Goal: Find specific page/section: Find specific page/section

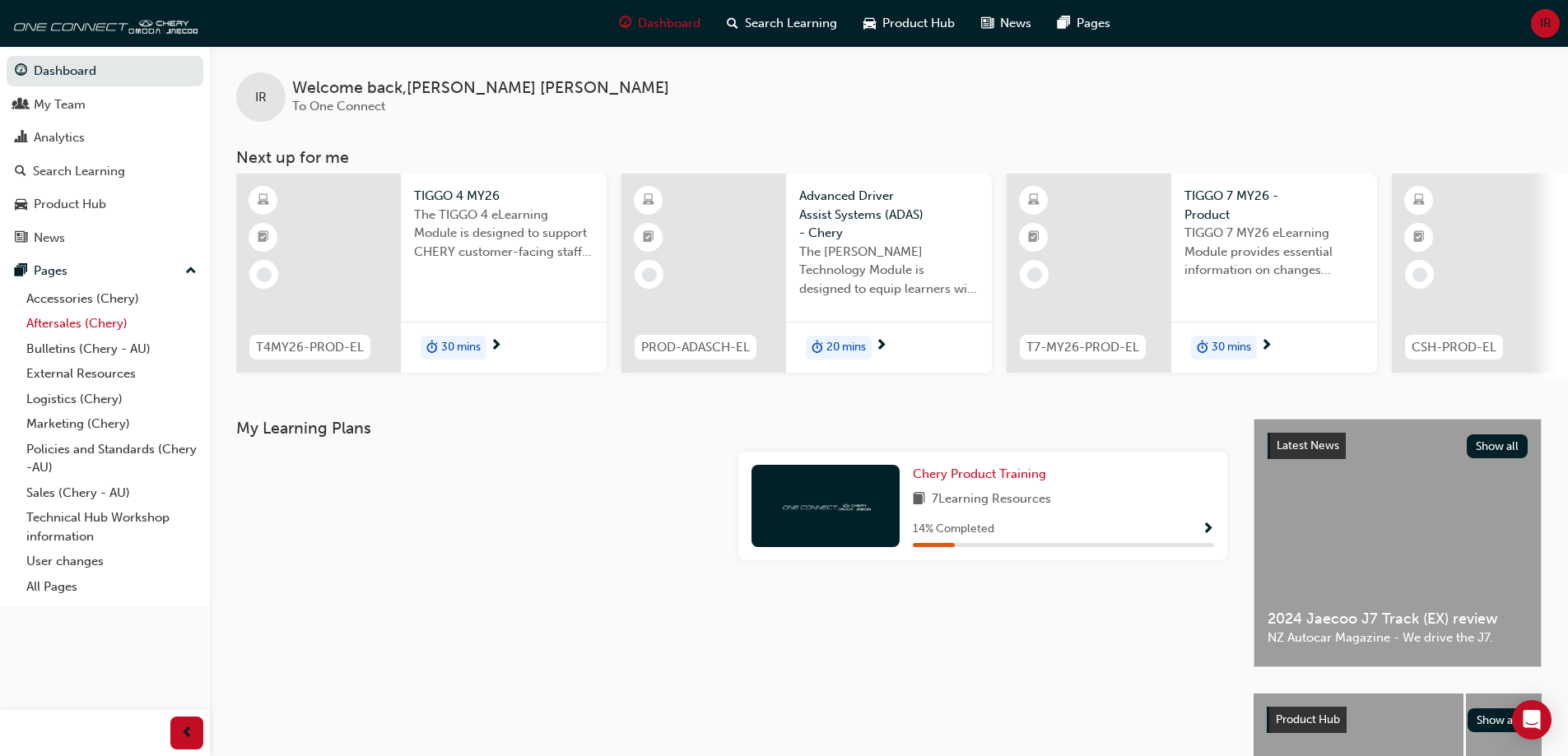
click at [107, 329] on link "Aftersales (Chery)" at bounding box center [111, 324] width 183 height 26
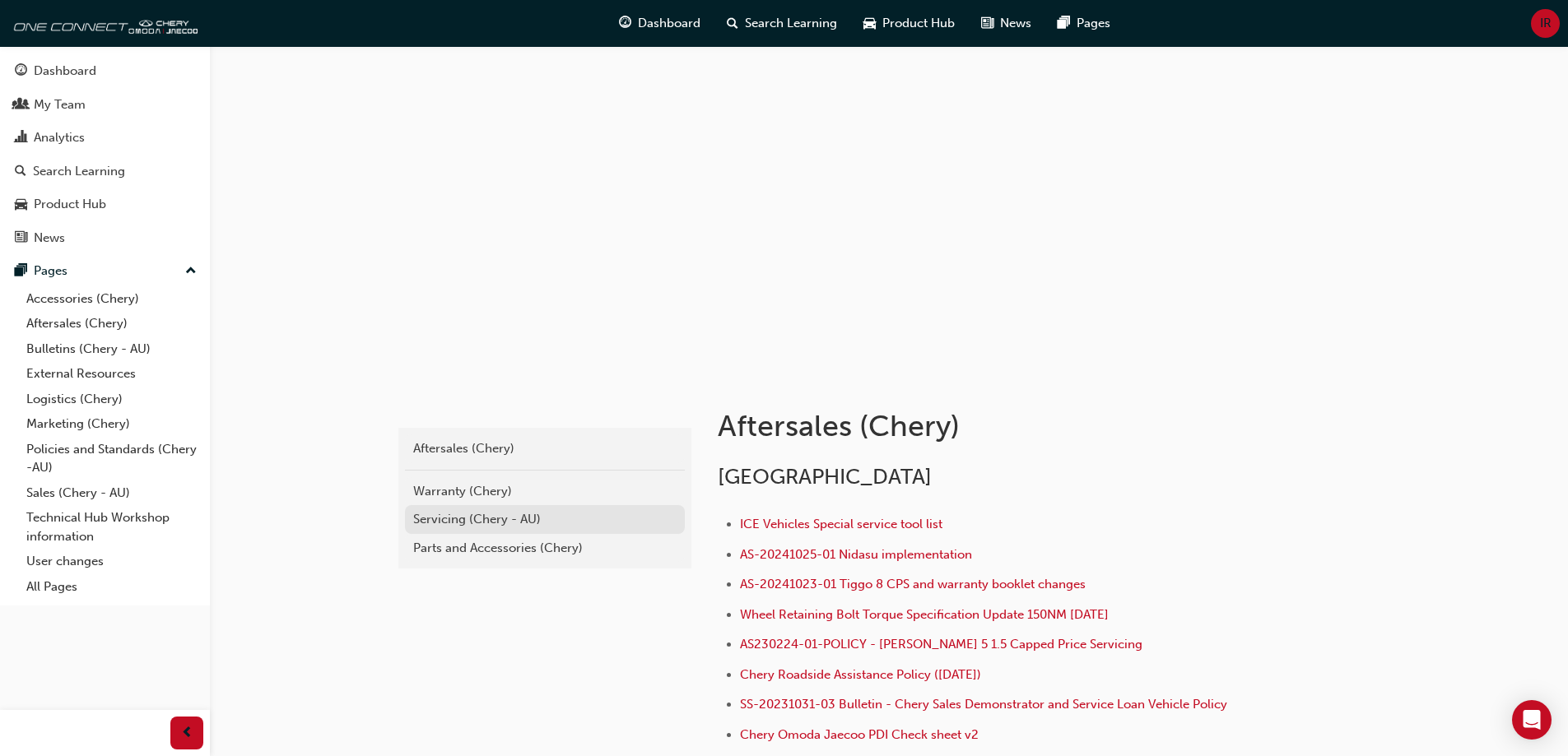
click at [469, 520] on div "Servicing (Chery - AU)" at bounding box center [544, 519] width 264 height 19
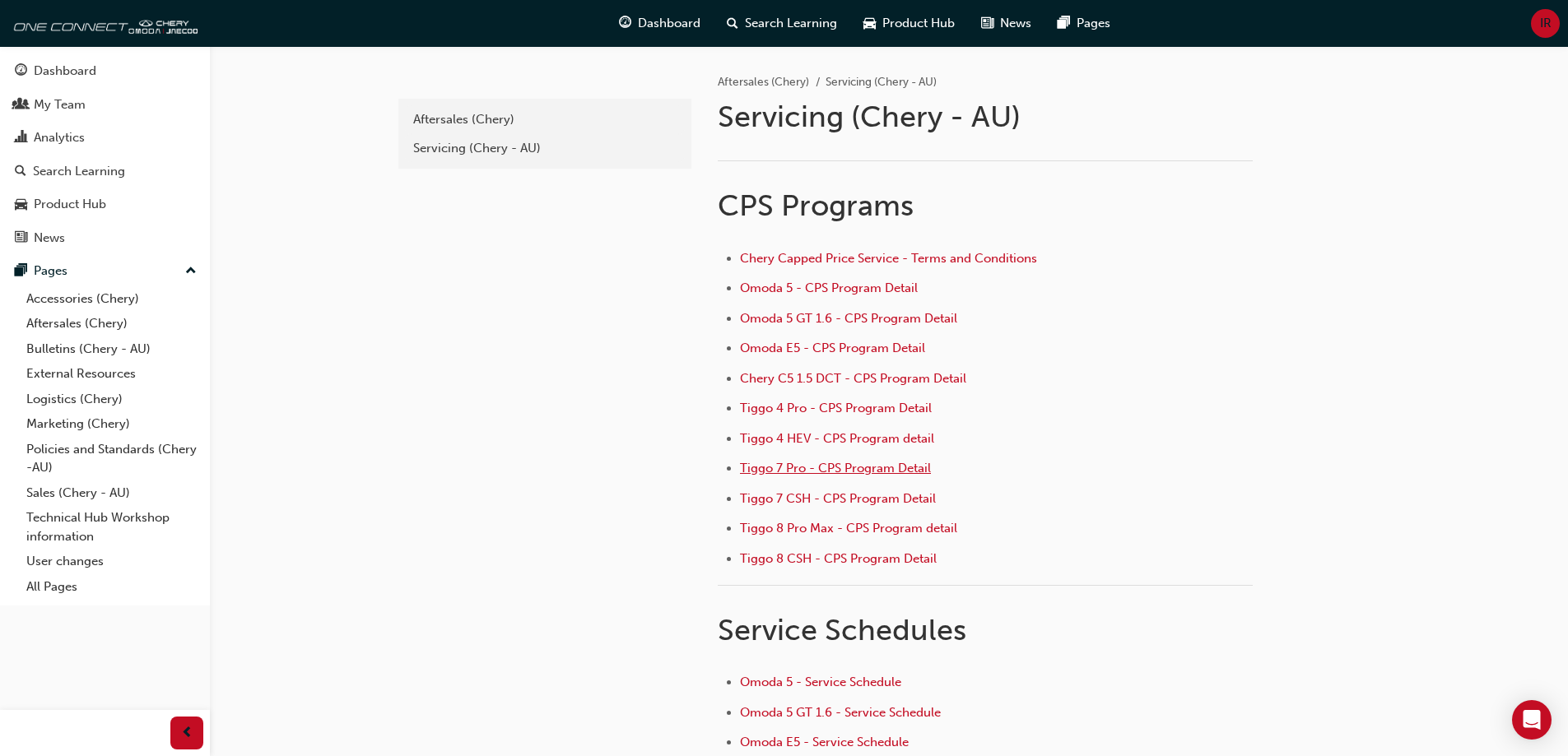
click at [855, 465] on span "Tiggo 7 Pro - CPS Program Detail" at bounding box center [835, 468] width 191 height 15
